Goal: Information Seeking & Learning: Learn about a topic

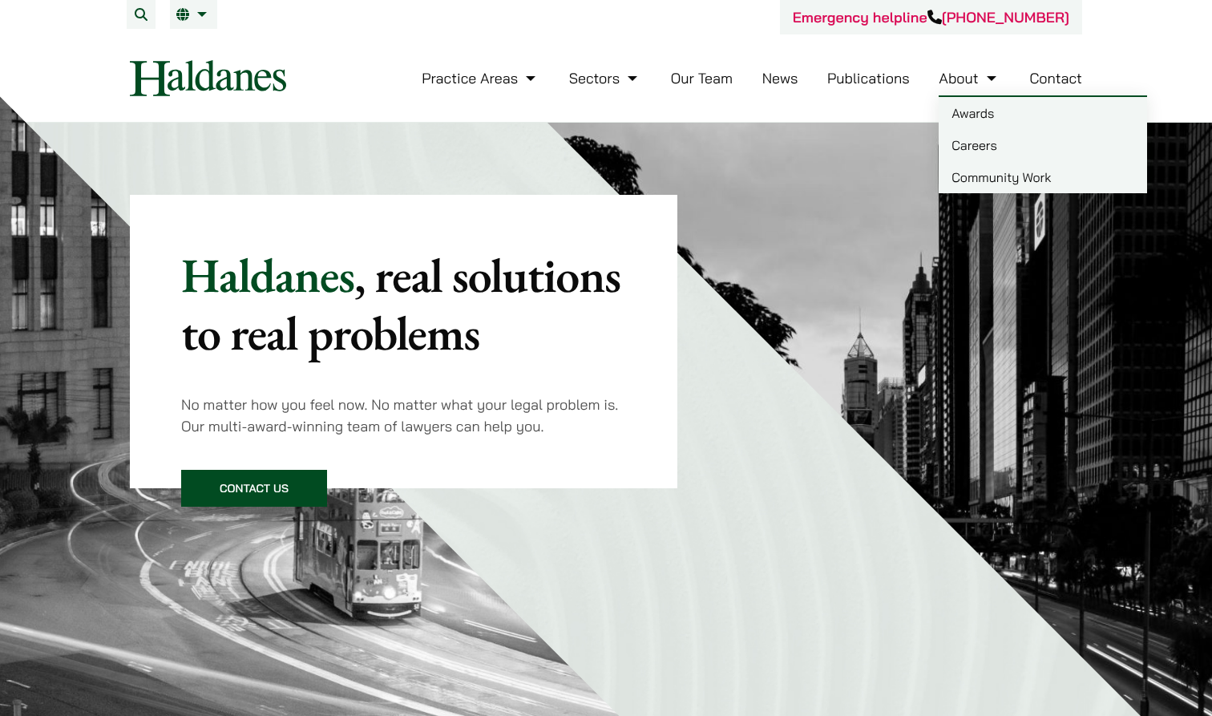
click at [980, 77] on link "About" at bounding box center [969, 78] width 61 height 18
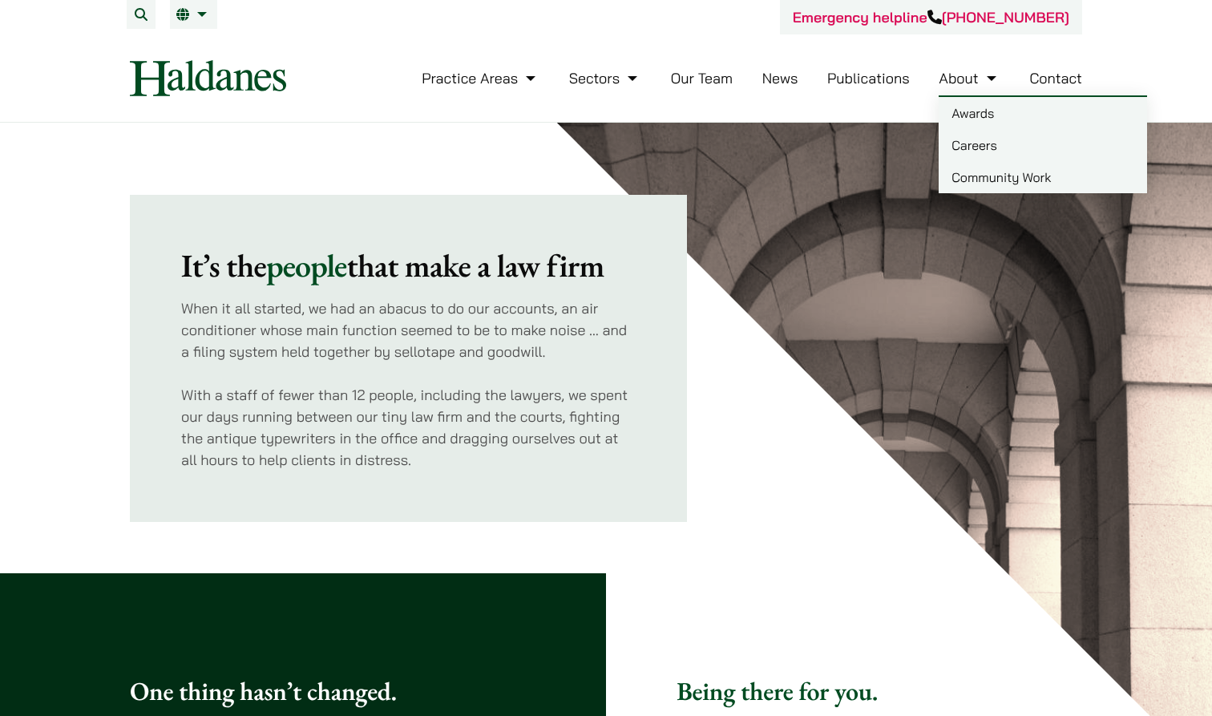
click at [960, 135] on link "Careers" at bounding box center [1043, 145] width 208 height 32
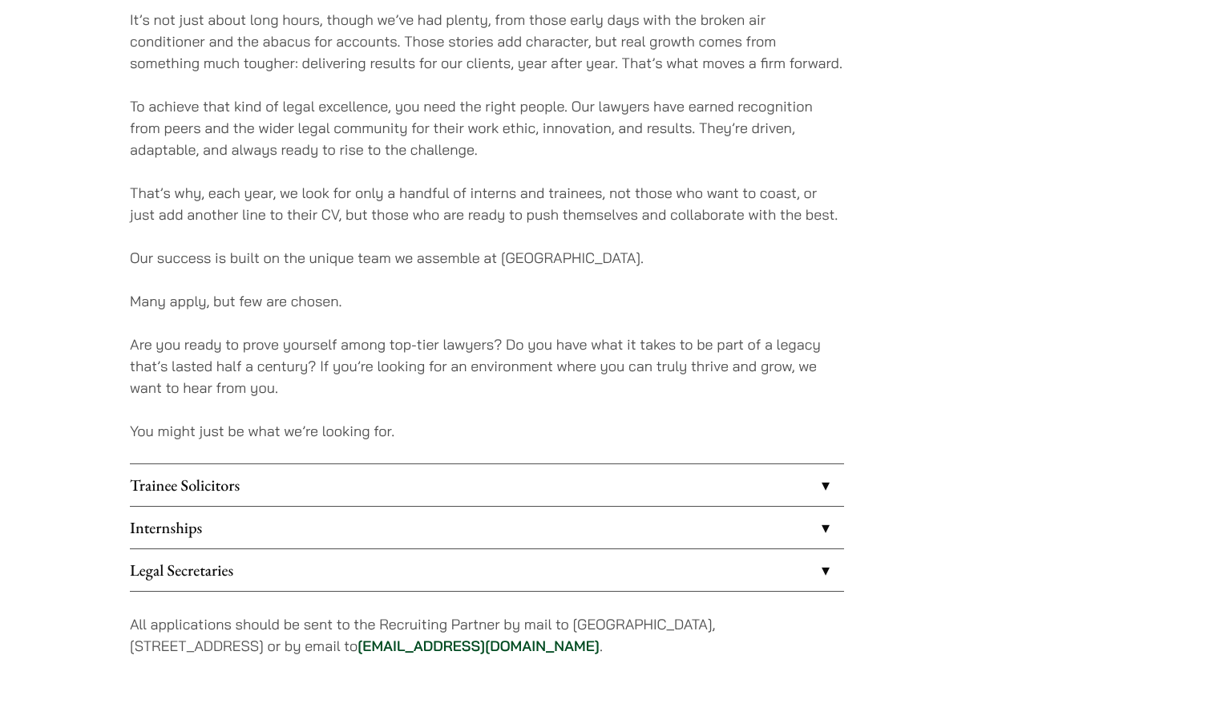
scroll to position [1036, 0]
click at [563, 526] on link "Internships" at bounding box center [487, 526] width 714 height 42
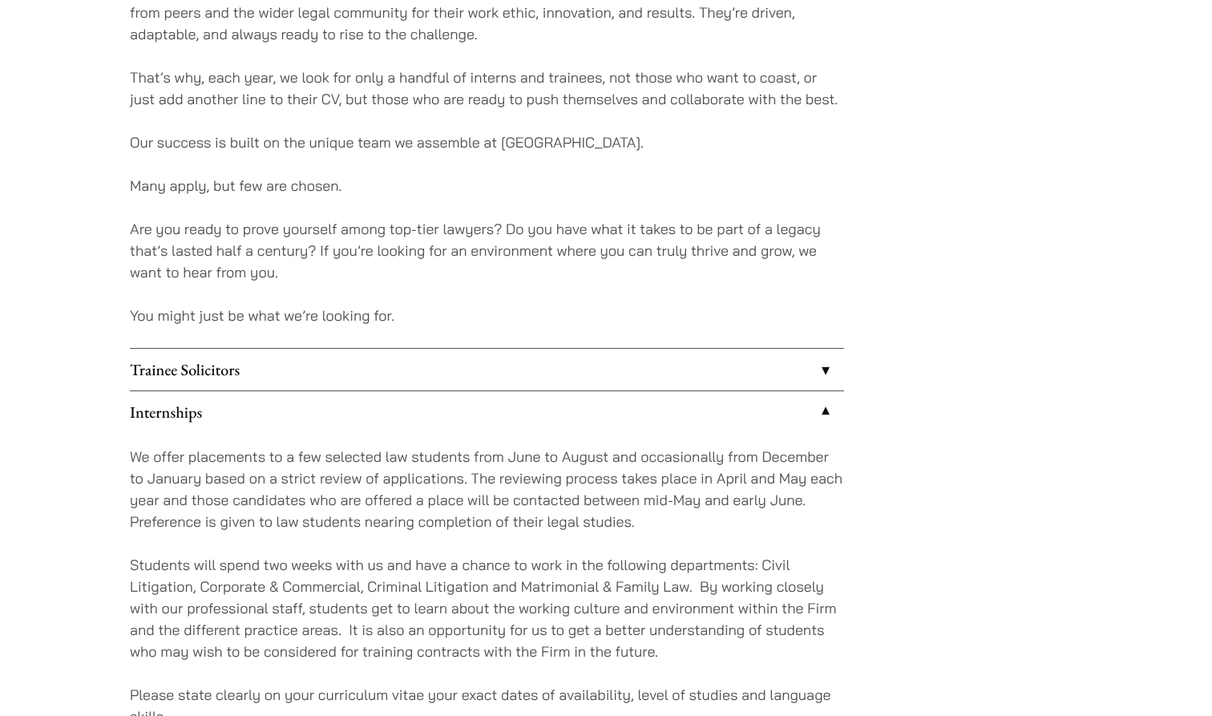
scroll to position [1230, 0]
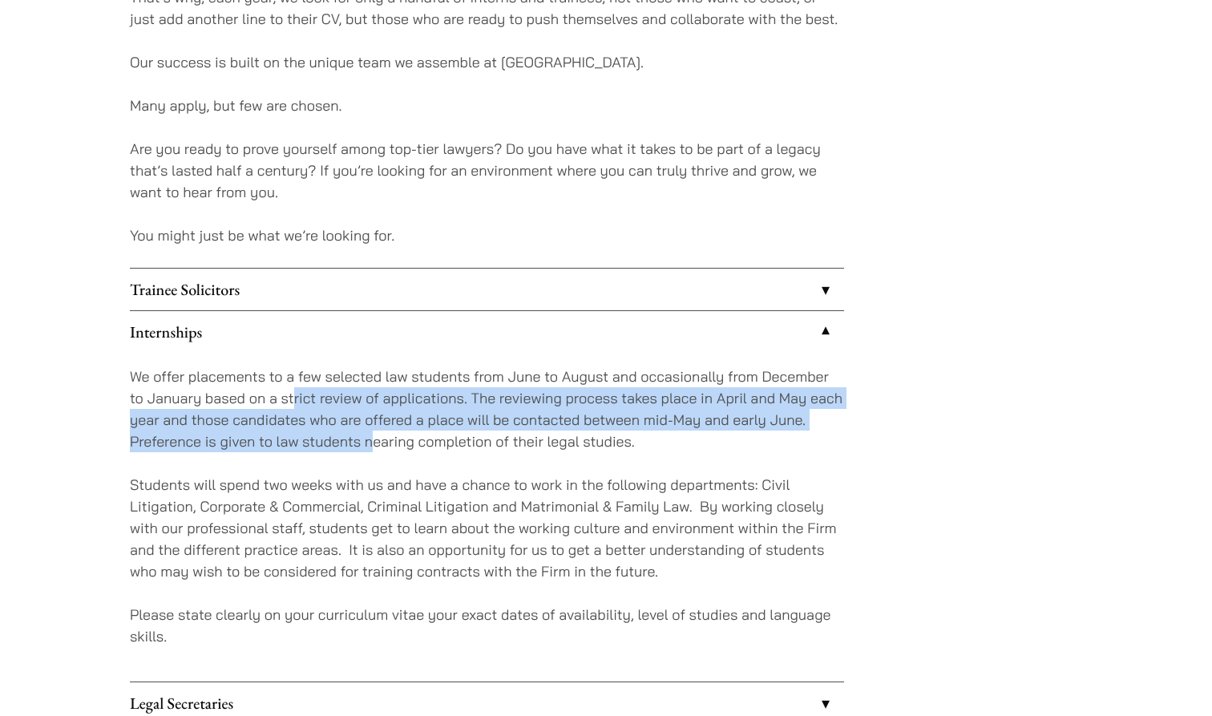
drag, startPoint x: 293, startPoint y: 407, endPoint x: 376, endPoint y: 439, distance: 88.6
click at [376, 440] on p "We offer placements to a few selected law students from June to August and occa…" at bounding box center [487, 409] width 714 height 87
click at [376, 439] on p "We offer placements to a few selected law students from June to August and occa…" at bounding box center [487, 409] width 714 height 87
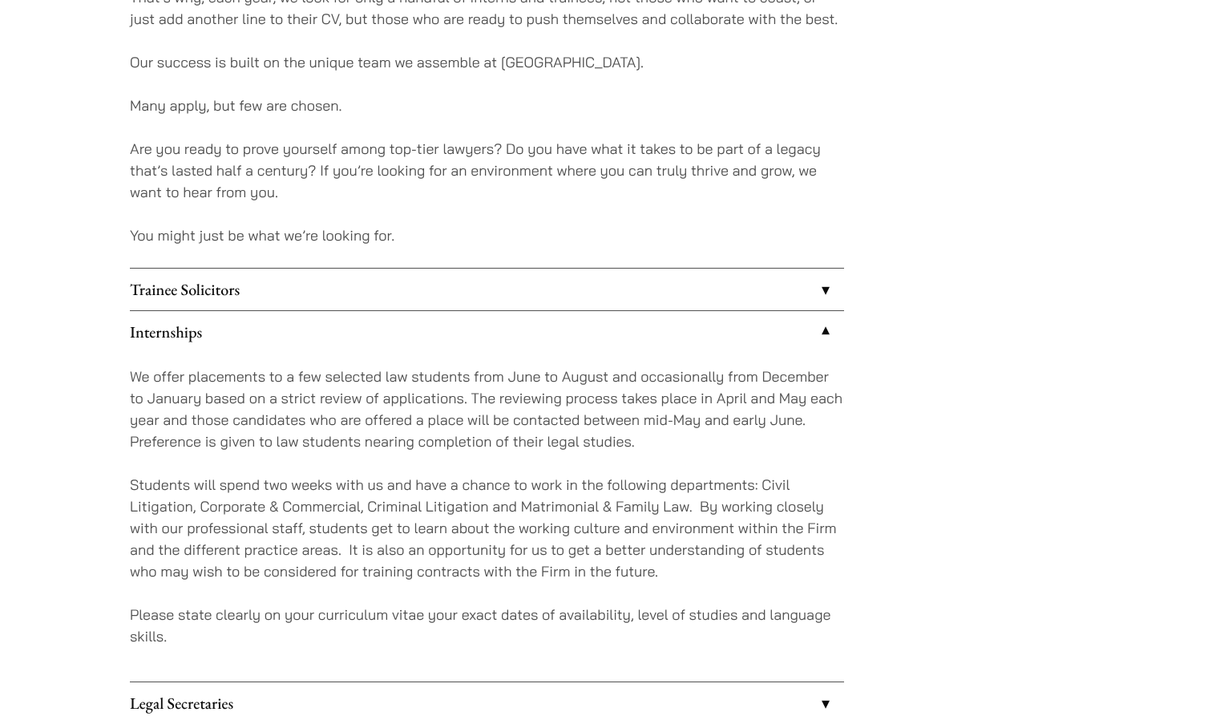
click at [305, 436] on p "We offer placements to a few selected law students from June to August and occa…" at bounding box center [487, 409] width 714 height 87
click at [324, 484] on p "Students will spend two weeks with us and have a chance to work in the followin…" at bounding box center [487, 528] width 714 height 108
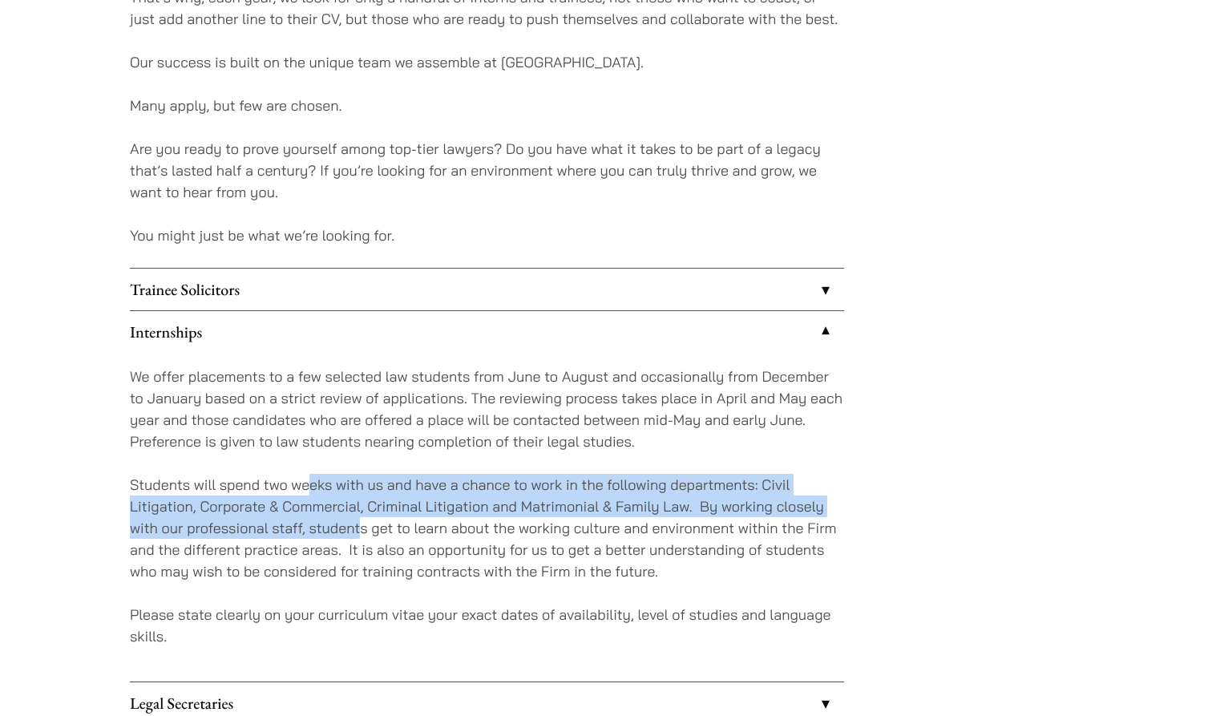
drag, startPoint x: 308, startPoint y: 482, endPoint x: 361, endPoint y: 532, distance: 72.6
click at [361, 532] on p "Students will spend two weeks with us and have a chance to work in the followin…" at bounding box center [487, 528] width 714 height 108
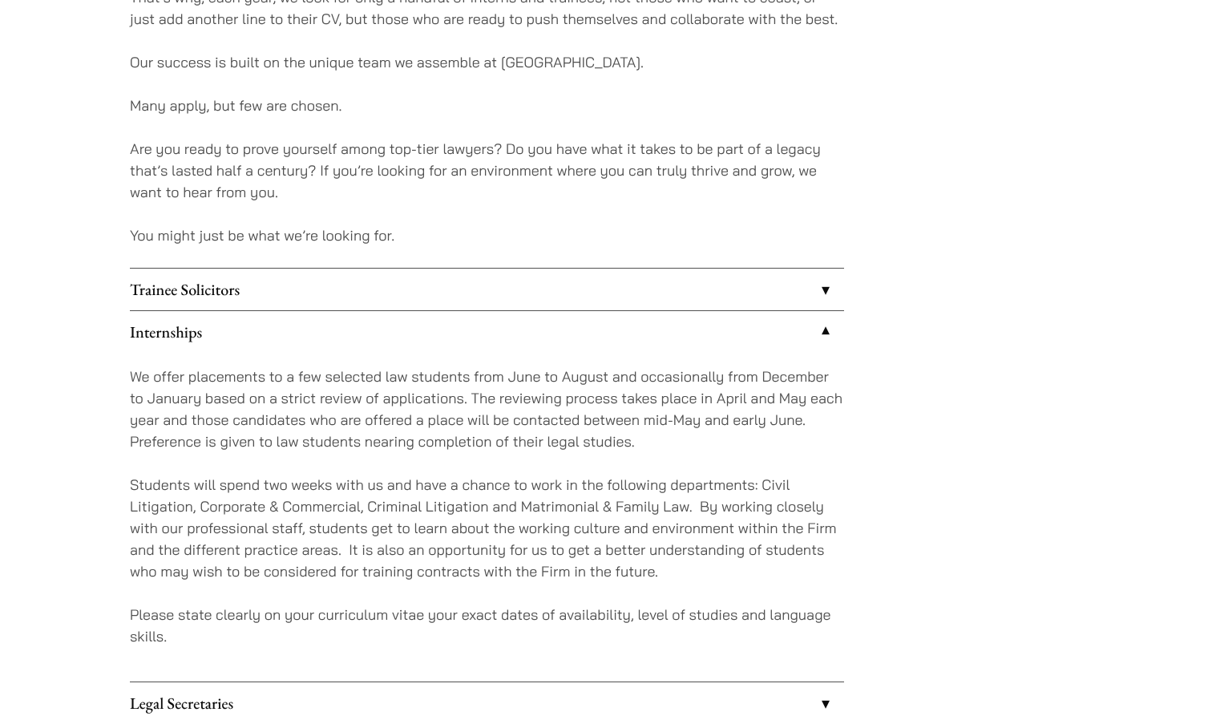
click at [303, 508] on p "Students will spend two weeks with us and have a chance to work in the followin…" at bounding box center [487, 528] width 714 height 108
click at [345, 513] on p "Students will spend two weeks with us and have a chance to work in the followin…" at bounding box center [487, 528] width 714 height 108
click at [364, 534] on p "Students will spend two weeks with us and have a chance to work in the followin…" at bounding box center [487, 528] width 714 height 108
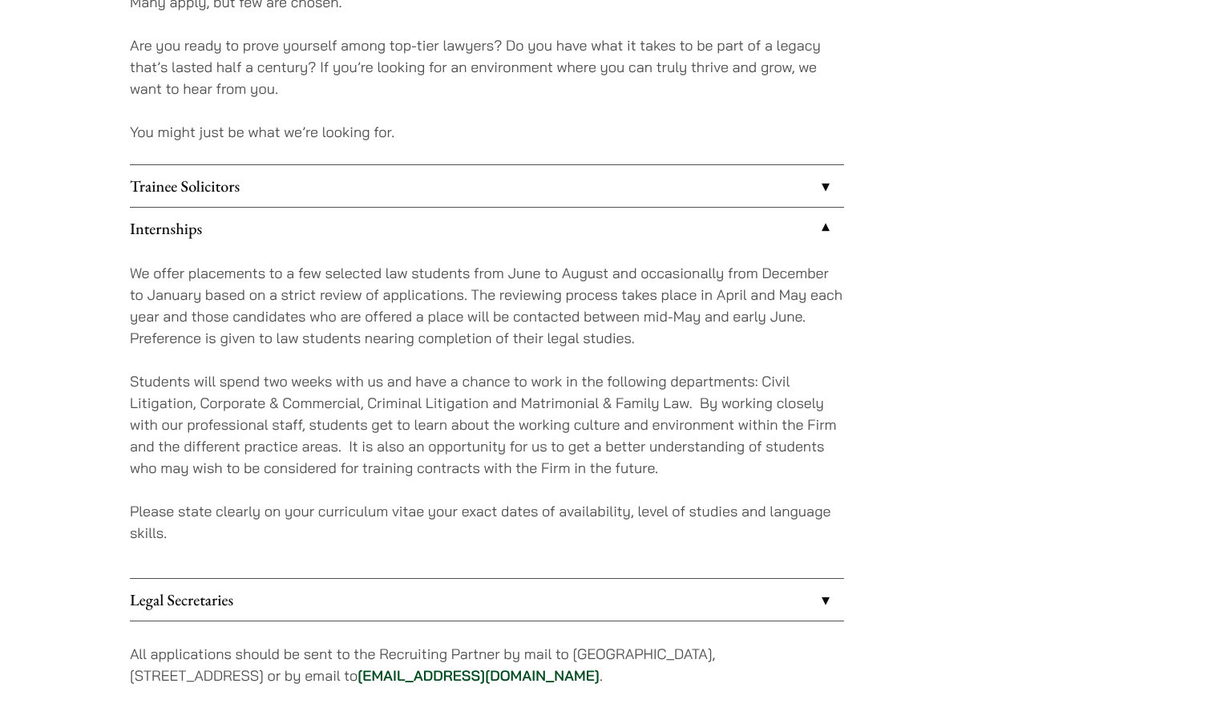
click at [372, 596] on link "Legal Secretaries" at bounding box center [487, 600] width 714 height 42
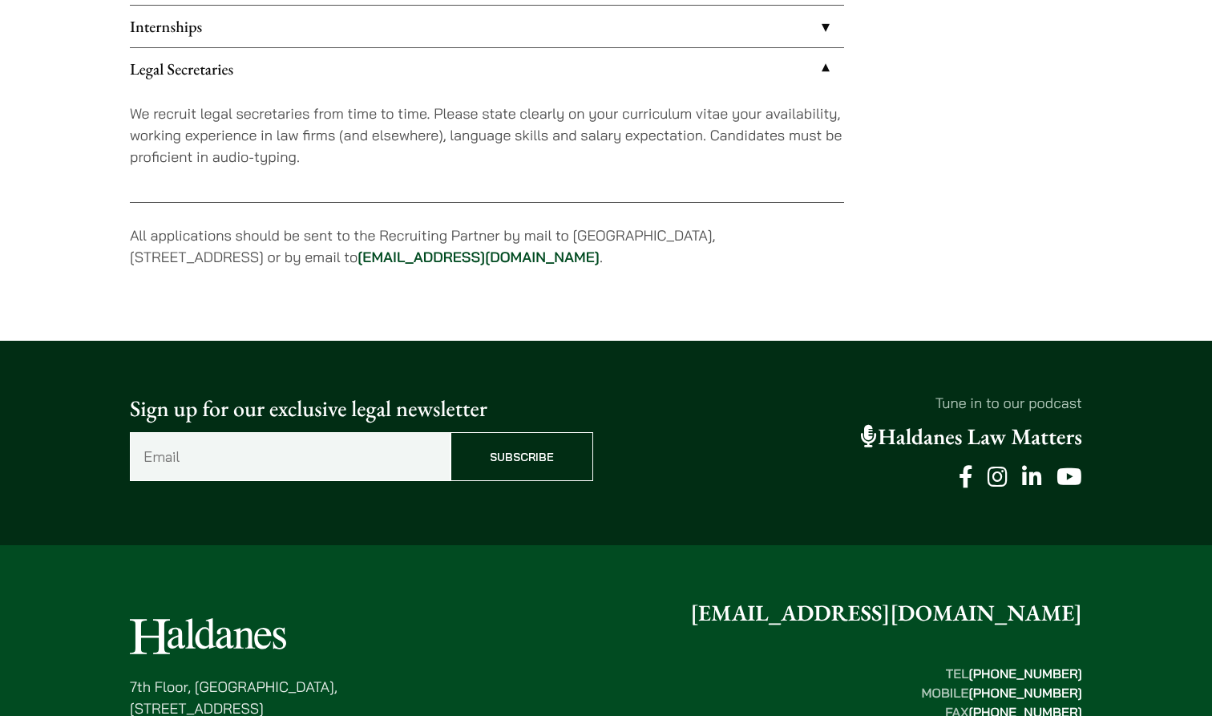
scroll to position [1558, 0]
